Goal: Task Accomplishment & Management: Use online tool/utility

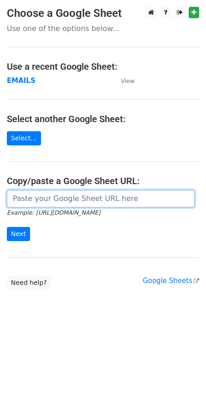
click at [63, 207] on input "url" at bounding box center [101, 198] width 188 height 17
paste input "[URL][DOMAIN_NAME]"
type input "[URL][DOMAIN_NAME]"
click at [7, 227] on input "Next" at bounding box center [18, 234] width 23 height 14
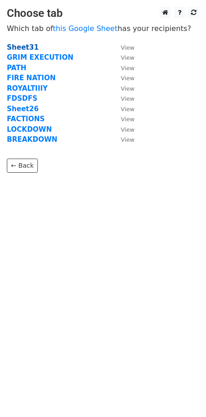
click at [27, 47] on strong "Sheet31" at bounding box center [23, 47] width 32 height 8
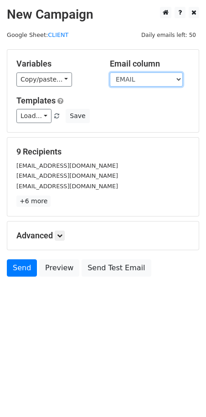
click at [145, 79] on select "EMAIL COMPANY NAME" at bounding box center [146, 79] width 73 height 14
click at [110, 72] on select "EMAIL COMPANY NAME" at bounding box center [146, 79] width 73 height 14
click at [137, 81] on select "EMAIL COMPANY NAME" at bounding box center [146, 79] width 73 height 14
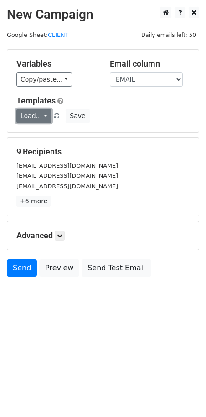
click at [42, 119] on link "Load..." at bounding box center [33, 116] width 35 height 14
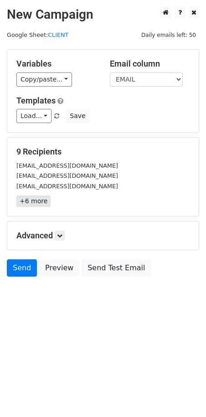
click at [33, 200] on link "+6 more" at bounding box center [33, 200] width 34 height 11
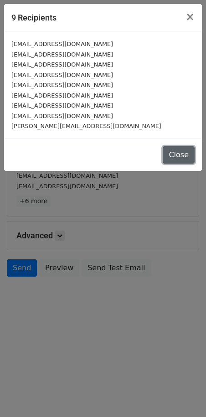
click at [171, 156] on button "Close" at bounding box center [179, 154] width 32 height 17
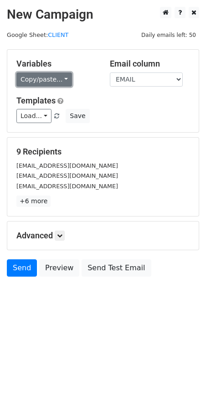
click at [59, 84] on link "Copy/paste..." at bounding box center [44, 79] width 56 height 14
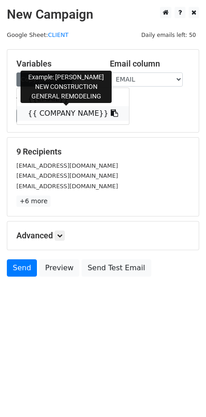
click at [108, 109] on span at bounding box center [113, 113] width 10 height 9
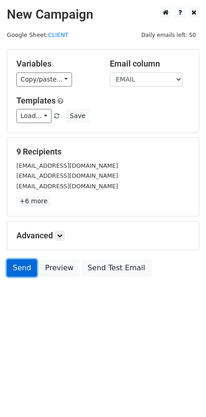
click at [22, 267] on link "Send" at bounding box center [22, 267] width 30 height 17
click at [8, 268] on link "Send" at bounding box center [22, 267] width 30 height 17
click at [16, 269] on link "Send" at bounding box center [22, 267] width 30 height 17
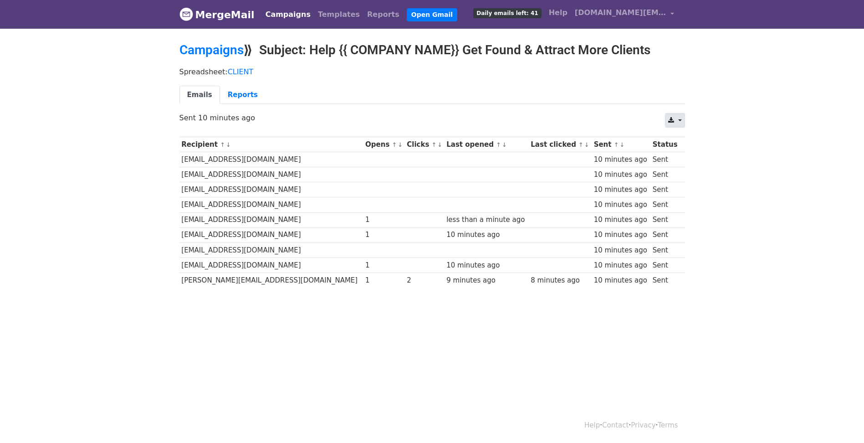
click at [670, 122] on icon at bounding box center [671, 120] width 6 height 6
click at [717, 119] on body "MergeMail Campaigns Templates Reports Open Gmail Daily emails left: 41 Help xip…" at bounding box center [432, 165] width 864 height 331
